Goal: Task Accomplishment & Management: Use online tool/utility

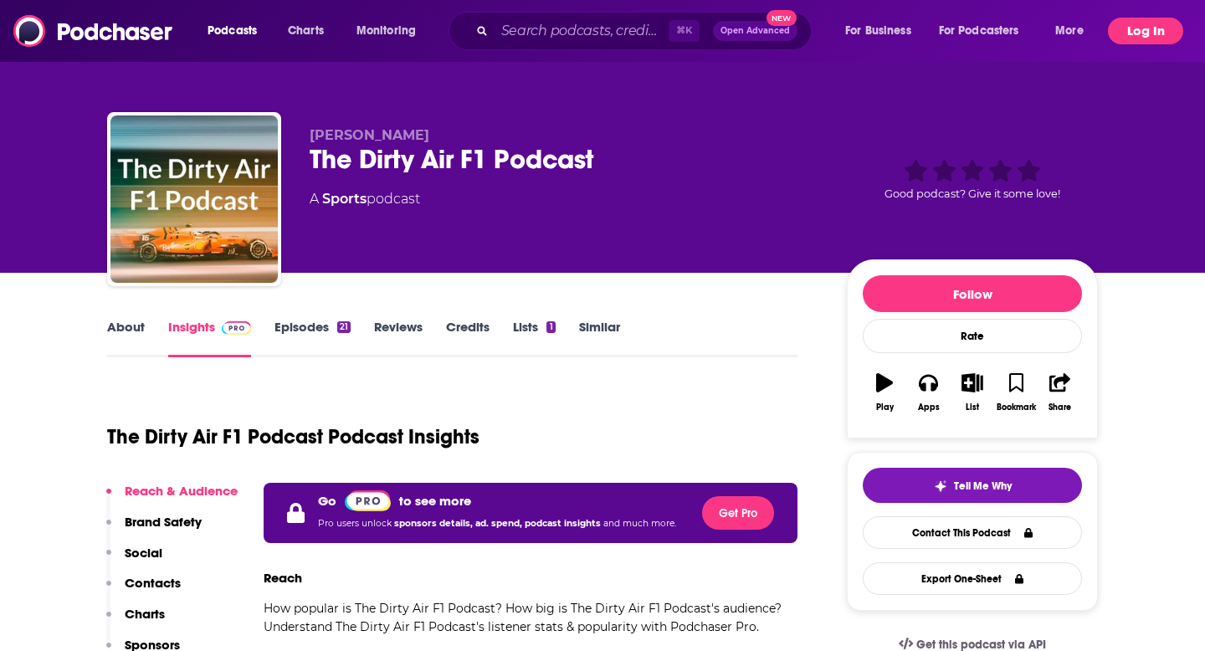
click at [1128, 31] on button "Log In" at bounding box center [1145, 31] width 75 height 27
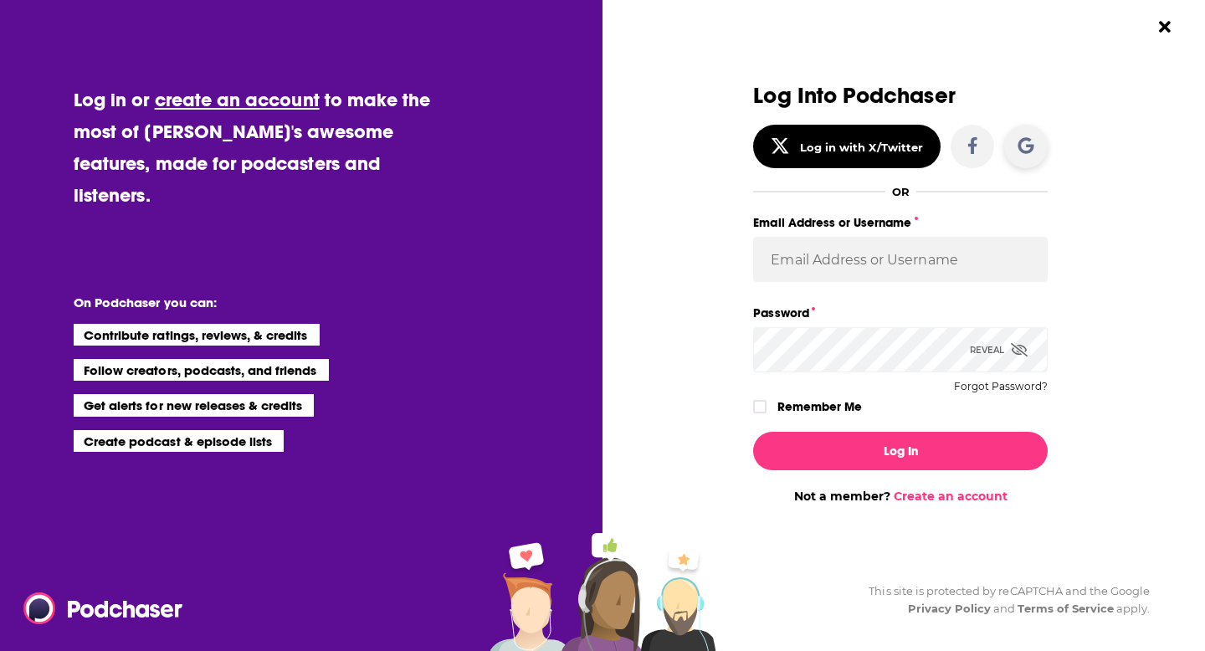
click at [1040, 155] on button "Dialog" at bounding box center [1026, 147] width 44 height 44
